Goal: Information Seeking & Learning: Learn about a topic

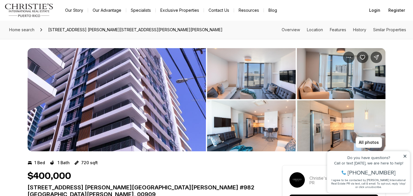
click at [281, 116] on img "View image gallery" at bounding box center [251, 125] width 89 height 51
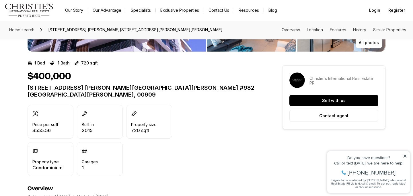
scroll to position [86, 0]
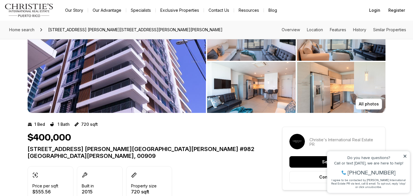
scroll to position [35, 0]
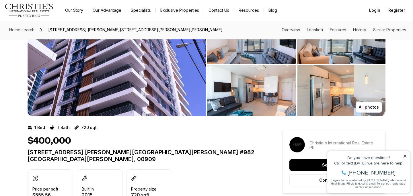
click at [134, 101] on img "View image gallery" at bounding box center [117, 64] width 178 height 103
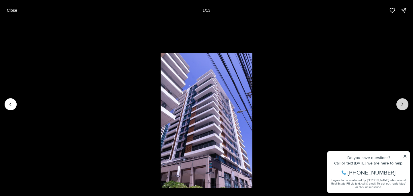
click at [402, 107] on button "Next slide" at bounding box center [402, 104] width 12 height 12
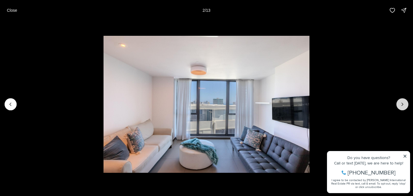
click at [402, 107] on button "Next slide" at bounding box center [402, 104] width 12 height 12
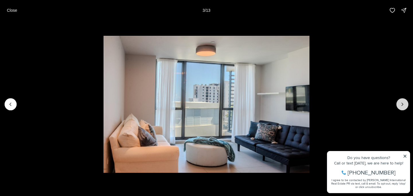
click at [402, 107] on button "Next slide" at bounding box center [402, 104] width 12 height 12
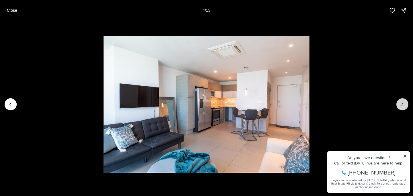
click at [402, 107] on button "Next slide" at bounding box center [402, 104] width 12 height 12
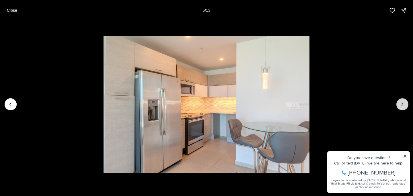
click at [402, 107] on button "Next slide" at bounding box center [402, 104] width 12 height 12
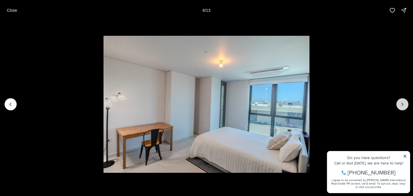
click at [402, 107] on button "Next slide" at bounding box center [402, 104] width 12 height 12
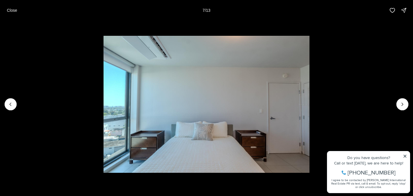
click at [3, 105] on li "7 of 13" at bounding box center [206, 104] width 413 height 167
click at [8, 106] on icon "Previous slide" at bounding box center [11, 104] width 6 height 6
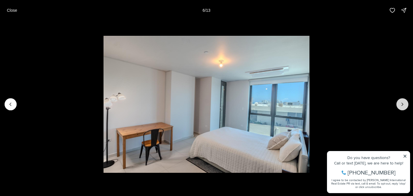
click at [400, 103] on icon "Next slide" at bounding box center [402, 104] width 6 height 6
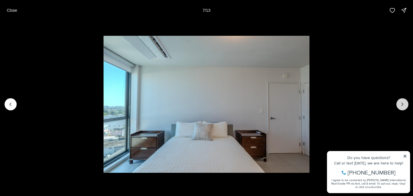
click at [400, 103] on icon "Next slide" at bounding box center [402, 104] width 6 height 6
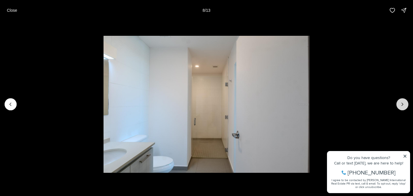
click at [400, 103] on icon "Next slide" at bounding box center [402, 104] width 6 height 6
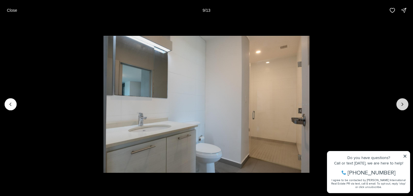
click at [400, 103] on icon "Next slide" at bounding box center [402, 104] width 6 height 6
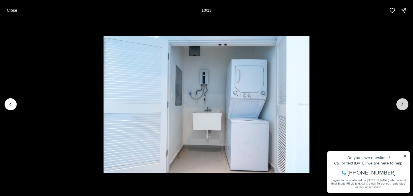
click at [400, 103] on icon "Next slide" at bounding box center [402, 104] width 6 height 6
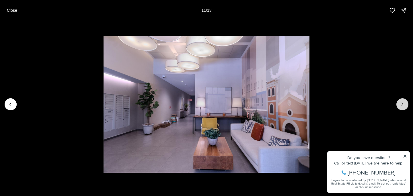
click at [400, 103] on icon "Next slide" at bounding box center [402, 104] width 6 height 6
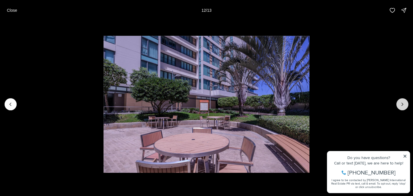
click at [400, 103] on icon "Next slide" at bounding box center [402, 104] width 6 height 6
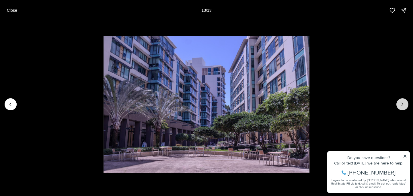
click at [400, 103] on div at bounding box center [402, 104] width 12 height 12
click at [378, 53] on li "13 of 13" at bounding box center [206, 104] width 413 height 167
click at [326, 54] on li "13 of 13" at bounding box center [206, 104] width 413 height 167
click at [14, 9] on p "Close" at bounding box center [12, 10] width 10 height 5
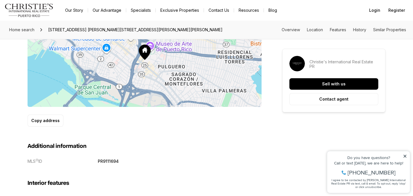
scroll to position [332, 0]
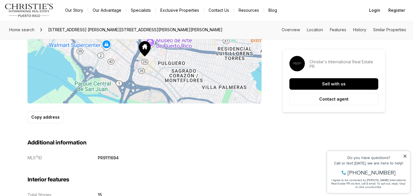
click at [103, 155] on p "PR9111694" at bounding box center [108, 157] width 21 height 5
copy p "PR9111694"
